Goal: Communication & Community: Answer question/provide support

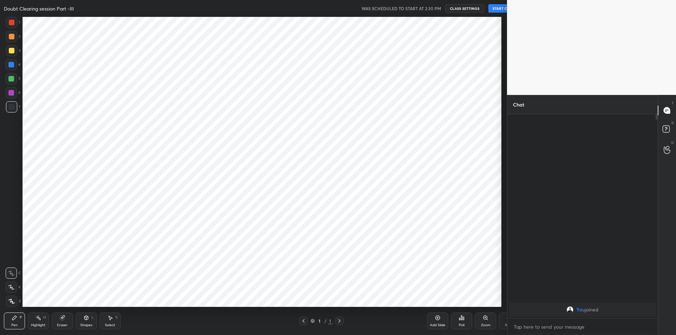
scroll to position [34898, 34709]
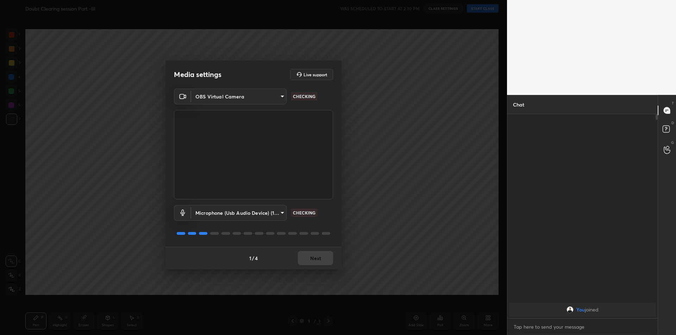
click at [316, 262] on div "1 / 4 Next" at bounding box center [253, 258] width 176 height 23
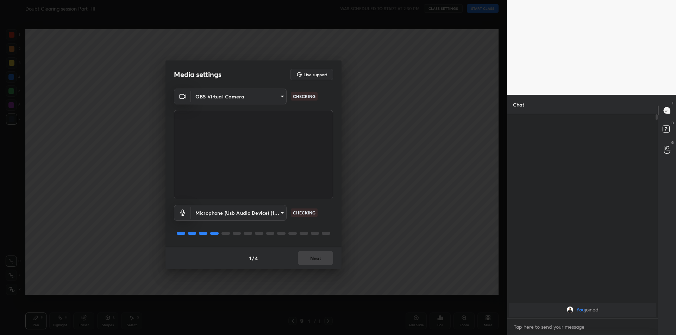
click at [316, 262] on button "Next" at bounding box center [315, 258] width 35 height 14
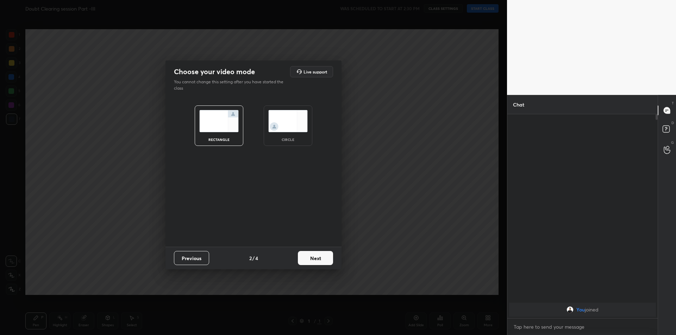
click at [316, 262] on button "Next" at bounding box center [315, 258] width 35 height 14
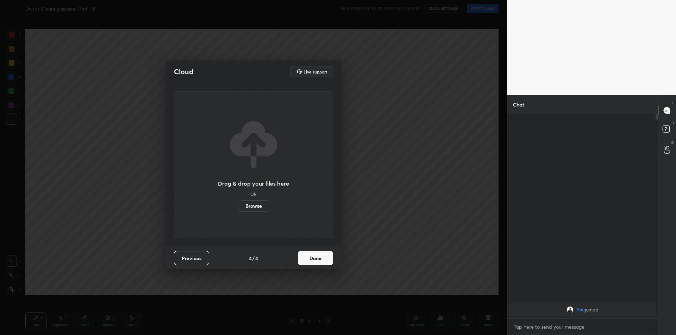
click at [316, 262] on button "Done" at bounding box center [315, 258] width 35 height 14
click at [316, 262] on div "Cloud Live support Drag & drop your files here OR Browse Previous 4 / 4 Done" at bounding box center [253, 165] width 176 height 209
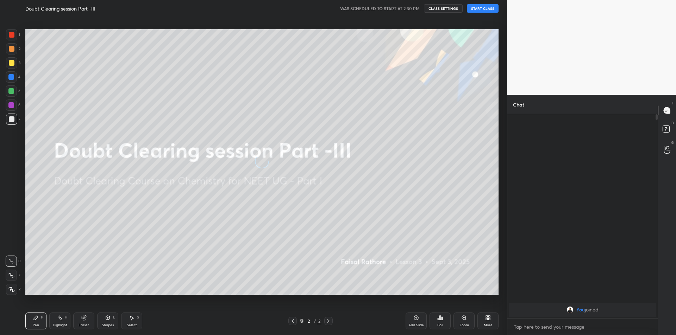
click at [494, 9] on button "START CLASS" at bounding box center [483, 8] width 32 height 8
click at [414, 8] on span "mute" at bounding box center [413, 8] width 10 height 5
click at [12, 292] on div at bounding box center [11, 289] width 11 height 11
click at [62, 323] on div "Highlight H" at bounding box center [59, 321] width 21 height 17
click at [86, 323] on div "Eraser" at bounding box center [83, 321] width 21 height 17
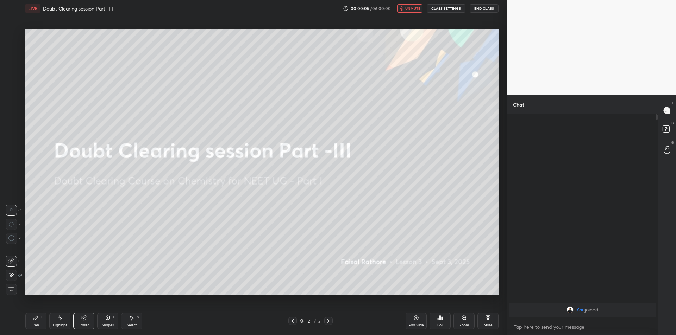
click at [12, 241] on icon at bounding box center [11, 238] width 6 height 6
click at [60, 325] on div "Highlight" at bounding box center [60, 326] width 14 height 4
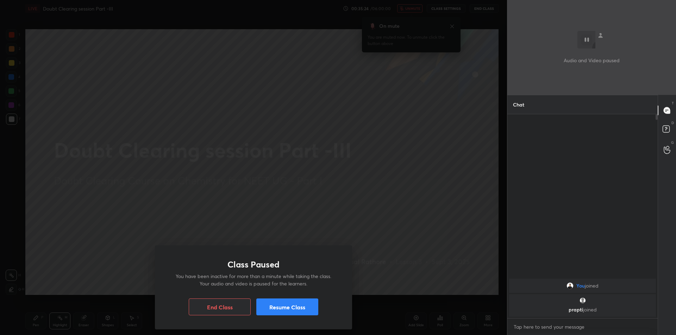
click at [304, 311] on button "Resume Class" at bounding box center [287, 307] width 62 height 17
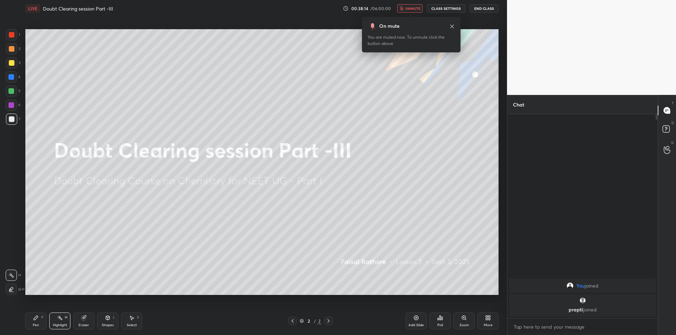
click at [477, 8] on button "End Class" at bounding box center [483, 8] width 29 height 8
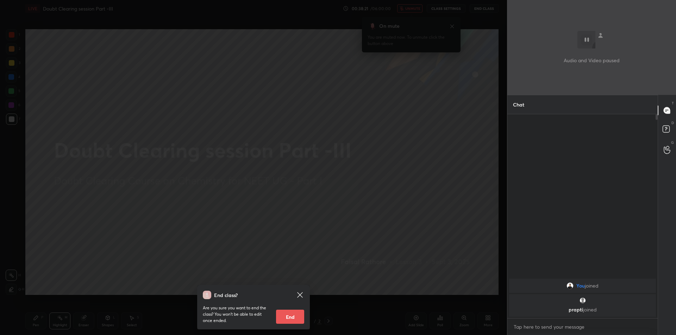
click at [66, 261] on div "End class? Are you sure you want to end the class? You won’t be able to edit on…" at bounding box center [253, 167] width 507 height 335
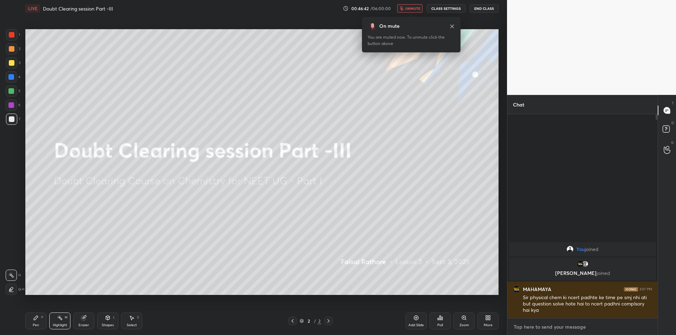
type textarea "x"
click at [565, 332] on textarea at bounding box center [582, 327] width 139 height 11
type textarea "n"
type textarea "x"
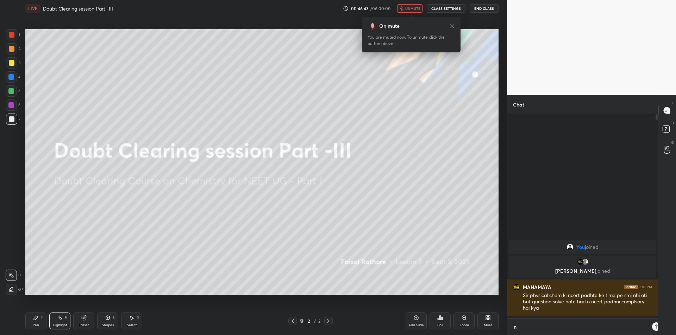
type textarea "ni"
type textarea "x"
type textarea "ni"
type textarea "x"
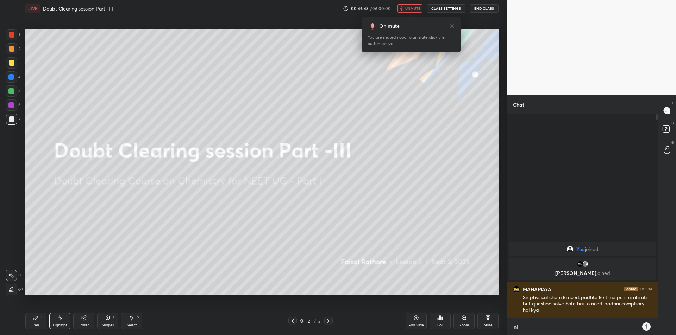
type textarea "ni b"
type textarea "x"
type textarea "ni be"
type textarea "x"
type textarea "ni bet"
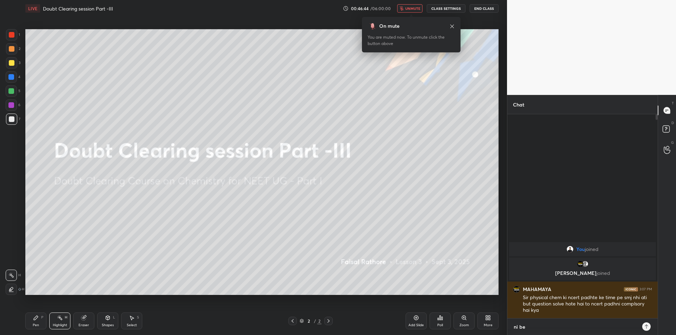
type textarea "x"
type textarea "ni beta"
type textarea "x"
type textarea "ni beta"
type textarea "x"
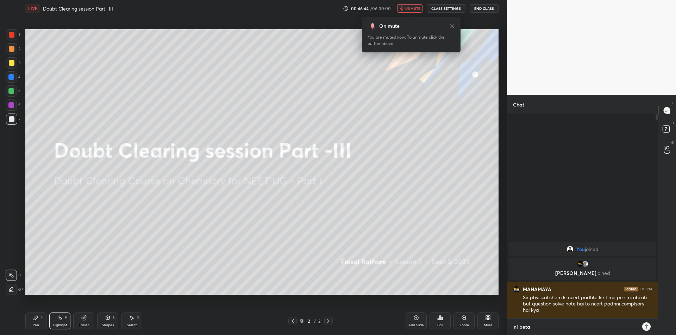
type textarea "ni beta n"
type textarea "x"
type textarea "ni beta ni"
type textarea "x"
type textarea "ni beta ni"
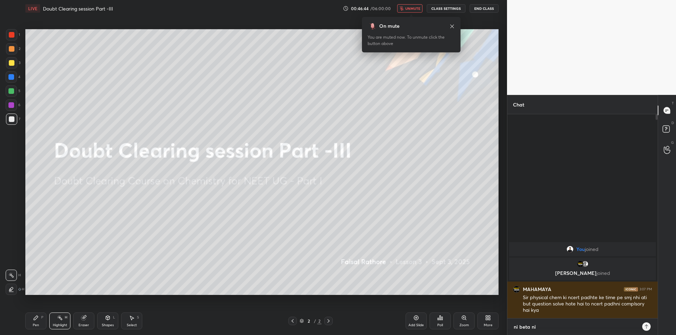
type textarea "x"
type textarea "ni beta ni c"
type textarea "x"
type textarea "ni beta ni co"
type textarea "x"
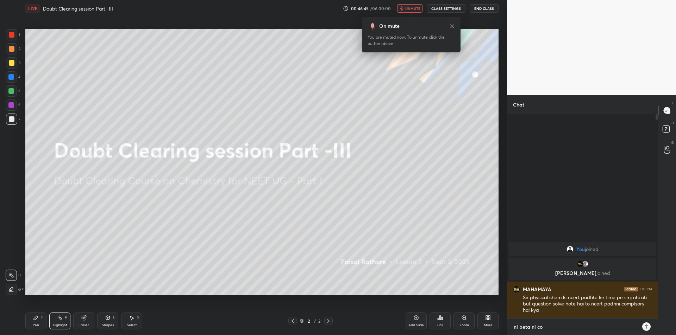
type textarea "ni beta ni com"
type textarea "x"
type textarea "ni beta ni comp"
type textarea "x"
type textarea "ni beta ni compu"
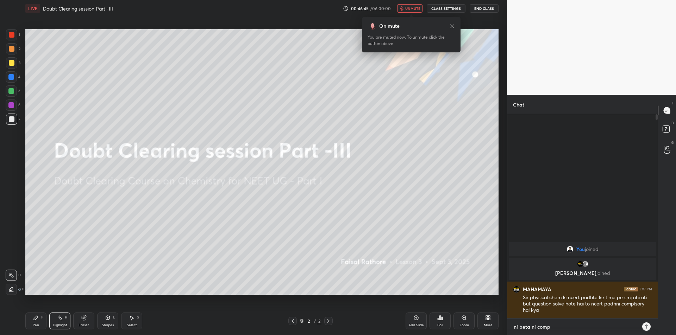
type textarea "x"
type textarea "ni beta ni compul"
type textarea "x"
type textarea "ni beta ni compuls"
type textarea "x"
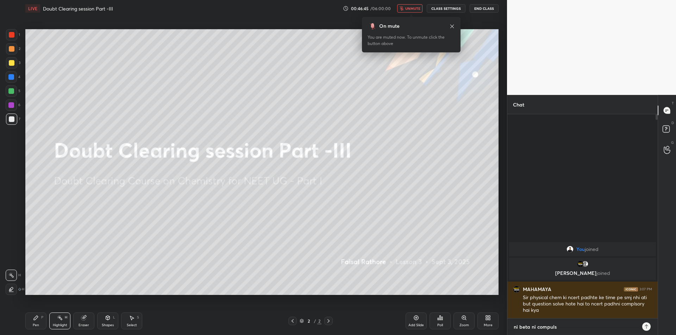
type textarea "ni beta ni compulso"
type textarea "x"
type textarea "ni beta ni compulsor"
type textarea "x"
type textarea "ni beta ni compulsory"
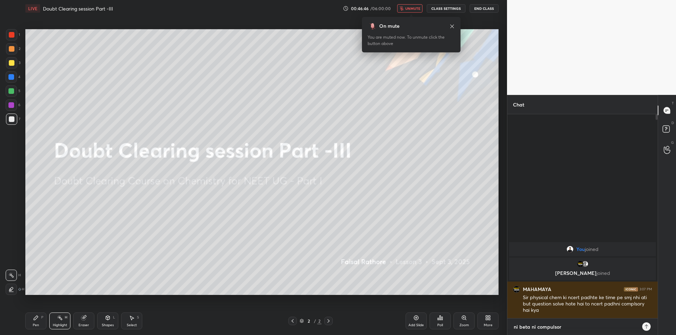
type textarea "x"
type textarea "ni beta ni compulsory"
type textarea "x"
type textarea "ni beta ni compulsory s"
type textarea "x"
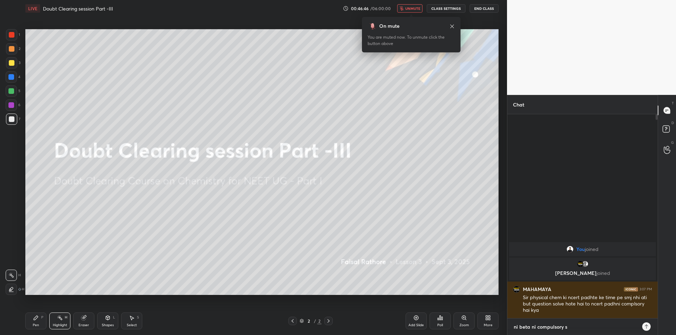
type textarea "ni beta ni compulsory sb"
type textarea "x"
type textarea "ni beta ni compulsory s"
type textarea "x"
type textarea "ni beta ni compulsory sb"
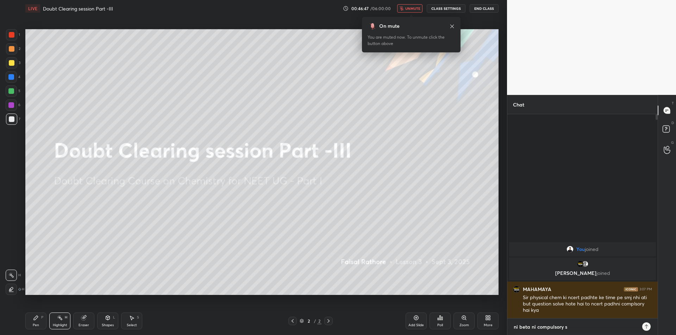
type textarea "x"
type textarea "ni beta ni compulsory s"
type textarea "x"
type textarea "ni beta ni compulsory"
type textarea "x"
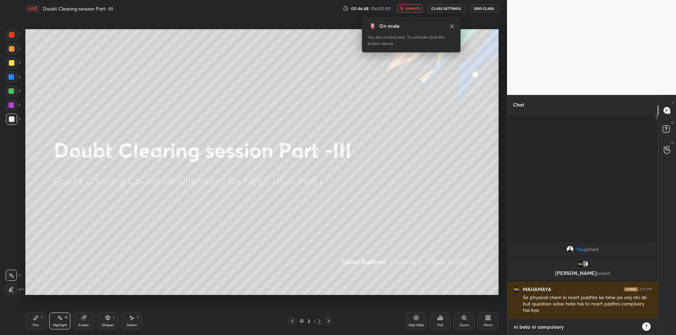
type textarea "ni beta ni compulsory b"
type textarea "x"
type textarea "ni beta ni compulsory b"
type textarea "x"
click at [576, 324] on textarea "ni beta ni compulsory b" at bounding box center [575, 327] width 125 height 11
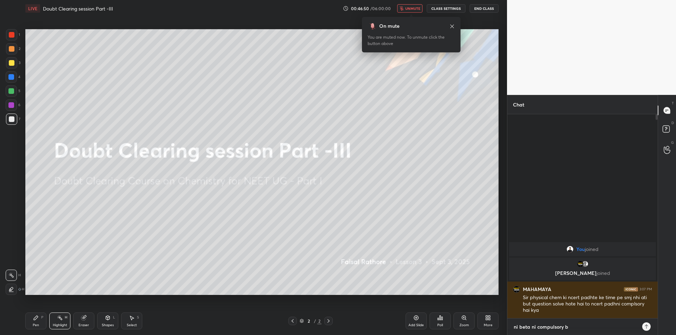
type textarea "ni beta ni compulsory ba"
type textarea "x"
type textarea "ni beta ni compulsory bas"
type textarea "x"
type textarea "ni beta ni compulsory bas"
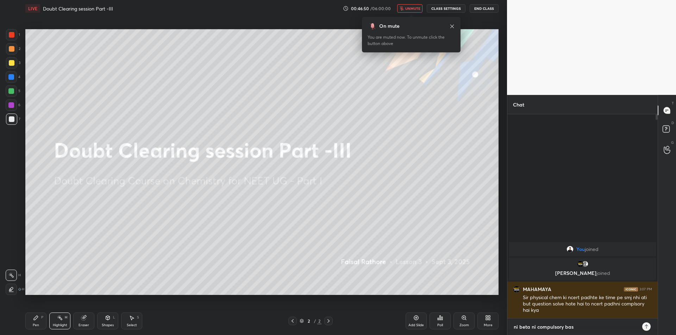
type textarea "x"
type textarea "ni beta ni compulsory bas q"
type textarea "x"
type textarea "ni beta ni compulsory bas qu"
type textarea "x"
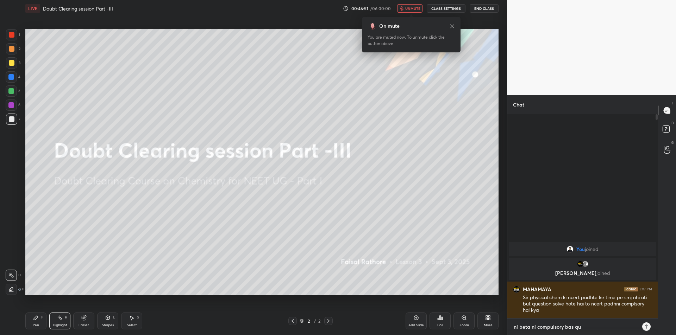
type textarea "ni beta ni compulsory bas que"
type textarea "x"
type textarea "ni beta ni compulsory bas ques"
type textarea "x"
type textarea "ni beta ni compulsory bas ques"
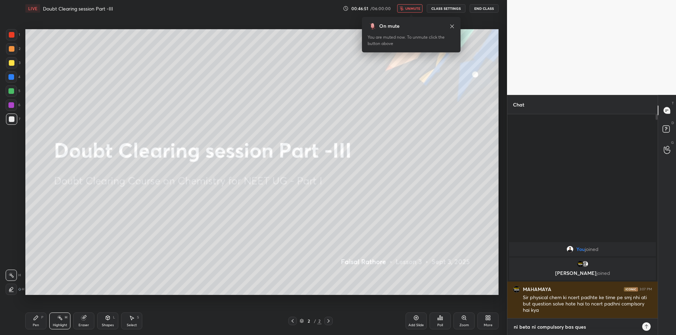
type textarea "x"
type textarea "ni beta ni compulsory bas ques h"
type textarea "x"
type textarea "ni beta ni compulsory bas ques ho"
type textarea "x"
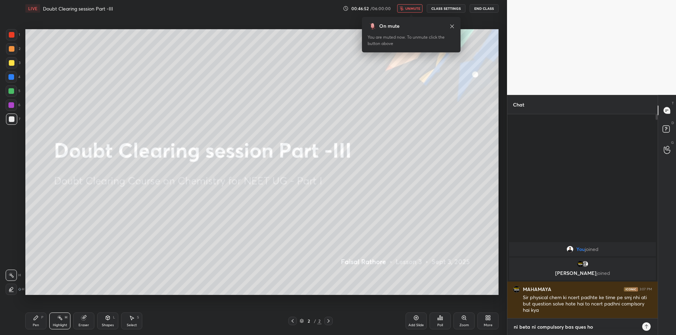
type textarea "ni beta ni compulsory bas ques hon"
type textarea "x"
type textarea "ni beta ni compulsory bas ques hone"
type textarea "x"
type textarea "ni beta ni compulsory bas ques hone"
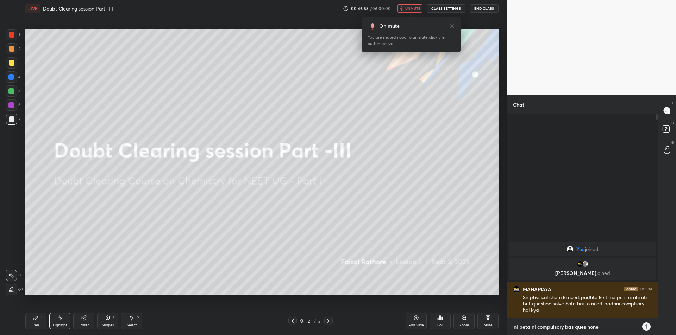
type textarea "x"
type textarea "ni beta ni compulsory bas ques hone c"
type textarea "x"
type textarea "ni beta ni compulsory bas ques hone ch"
type textarea "x"
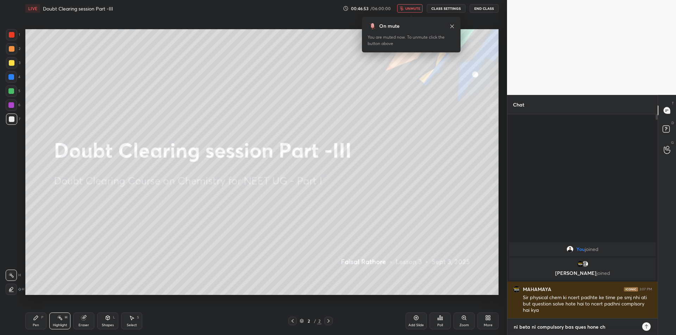
type textarea "ni beta ni compulsory bas ques hone cha"
type textarea "x"
type textarea "ni beta ni compulsory bas ques hone chai"
type textarea "x"
type textarea "ni beta ni compulsory bas ques hone chaie"
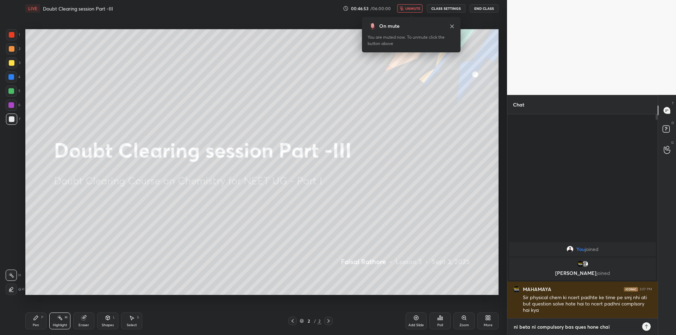
type textarea "x"
type textarea "ni beta ni compulsory bas ques hone chai"
type textarea "x"
type textarea "ni beta ni compulsory bas ques hone chaiey"
type textarea "x"
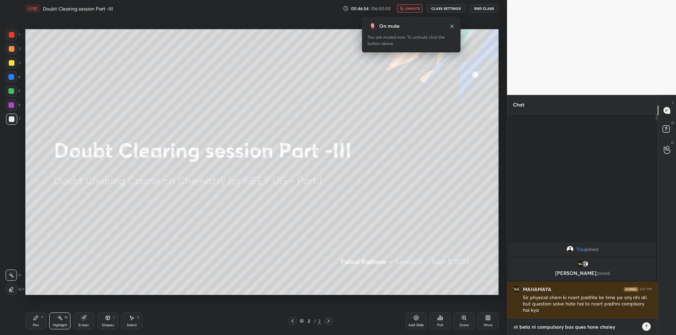
type textarea "x"
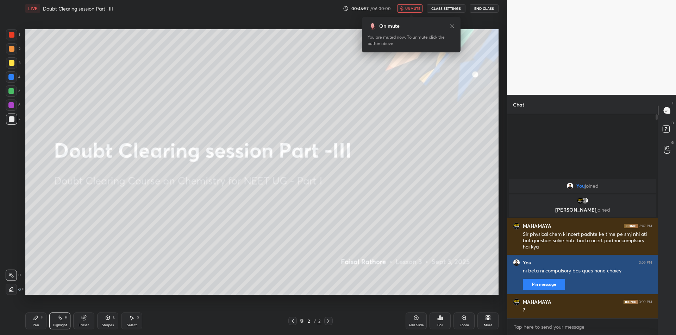
type textarea "x"
